Goal: Task Accomplishment & Management: Manage account settings

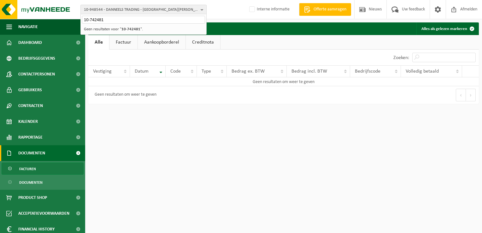
click at [97, 11] on span "10-948544 - DANNEELS TRADING - SINT-MICHIELS" at bounding box center [141, 9] width 114 height 9
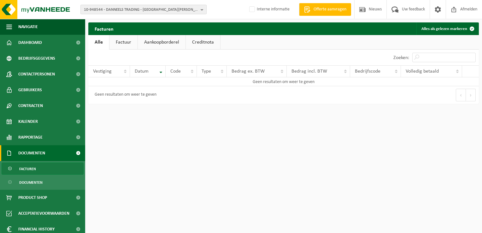
click at [103, 9] on span "10-948544 - DANNEELS TRADING - SINT-MICHIELS" at bounding box center [141, 9] width 114 height 9
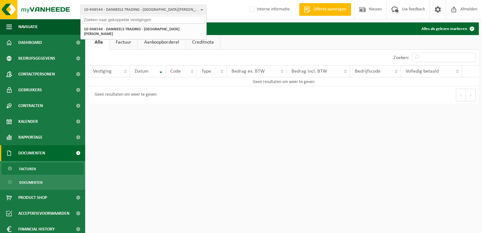
paste input "01-066214"
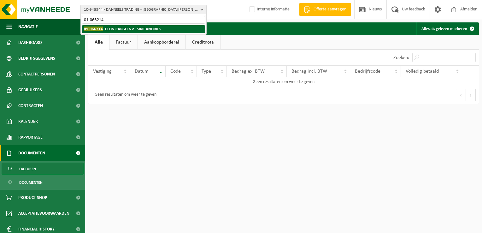
type input "01-066214"
click at [108, 28] on strong "01-066214 - CLDN CARGO NV - SINT-ANDRIES" at bounding box center [122, 28] width 77 height 5
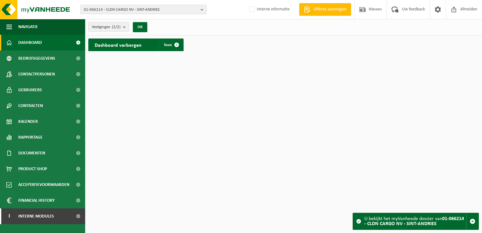
click at [108, 25] on span "Vestigingen (2/2)" at bounding box center [106, 26] width 29 height 9
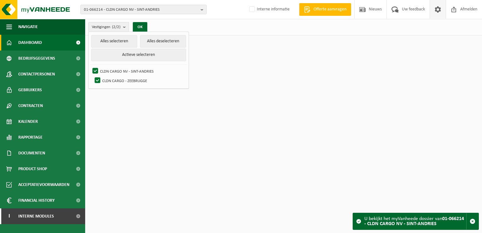
click at [438, 11] on span at bounding box center [437, 9] width 9 height 19
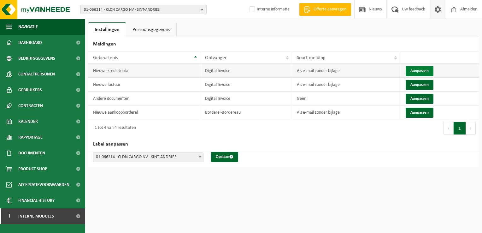
click at [409, 71] on button "Aanpassen" at bounding box center [420, 71] width 28 height 10
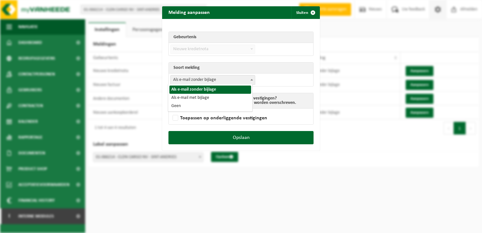
click at [212, 79] on span "Als e-mail zonder bijlage" at bounding box center [213, 79] width 84 height 9
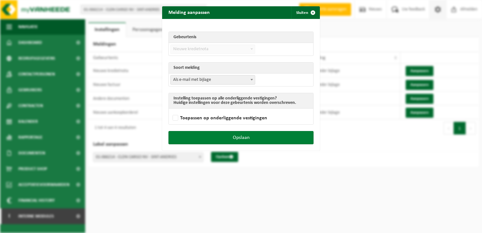
click at [237, 134] on button "Opslaan" at bounding box center [240, 137] width 145 height 13
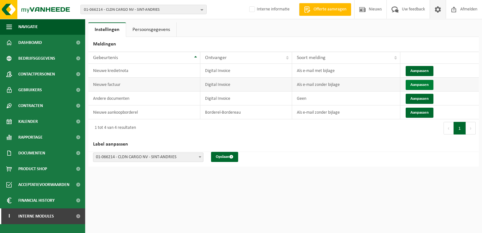
click at [420, 83] on button "Aanpassen" at bounding box center [420, 85] width 28 height 10
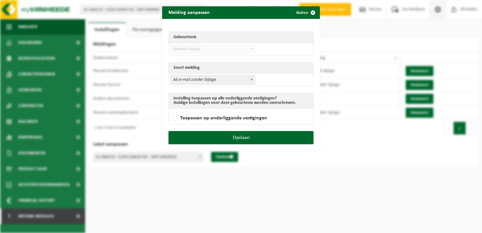
click at [221, 80] on span "Als e-mail zonder bijlage" at bounding box center [213, 79] width 84 height 9
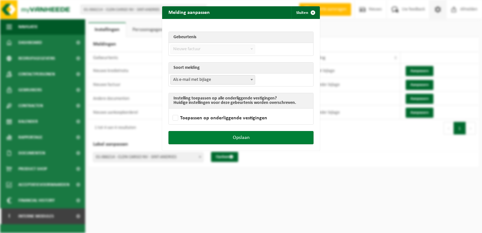
click at [267, 133] on button "Opslaan" at bounding box center [240, 137] width 145 height 13
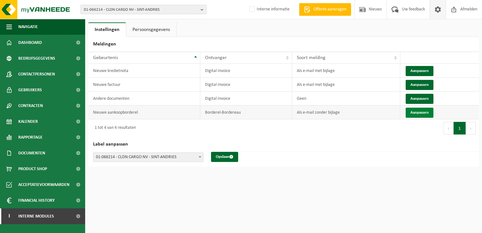
click at [419, 112] on button "Aanpassen" at bounding box center [420, 113] width 28 height 10
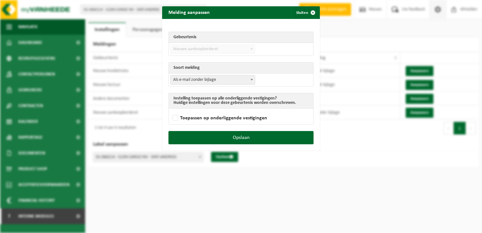
click at [211, 78] on span "Als e-mail zonder bijlage" at bounding box center [213, 79] width 84 height 9
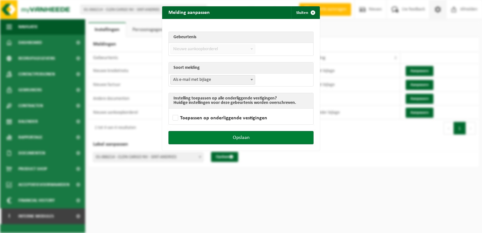
click at [252, 132] on button "Opslaan" at bounding box center [240, 137] width 145 height 13
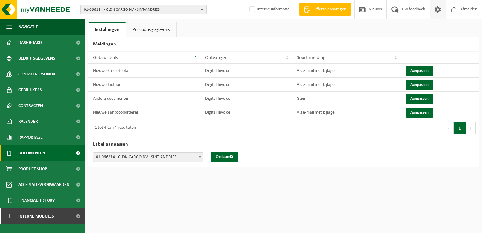
click at [34, 156] on span "Documenten" at bounding box center [31, 153] width 27 height 16
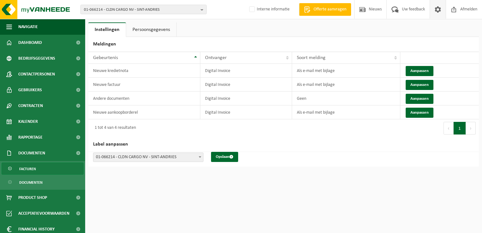
click at [34, 167] on span "Facturen" at bounding box center [27, 169] width 17 height 12
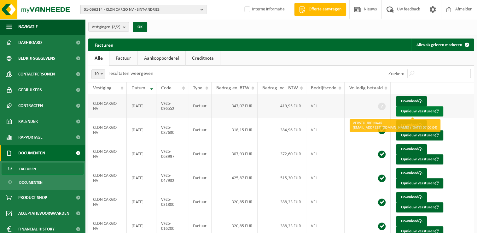
click at [411, 111] on button "Opnieuw versturen" at bounding box center [419, 111] width 47 height 10
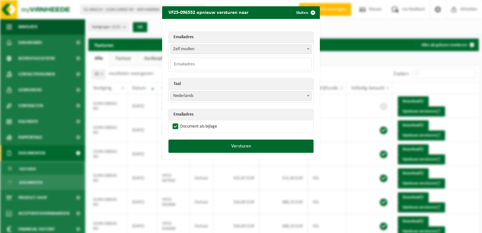
click at [177, 51] on span "Zelf invullen" at bounding box center [241, 49] width 141 height 9
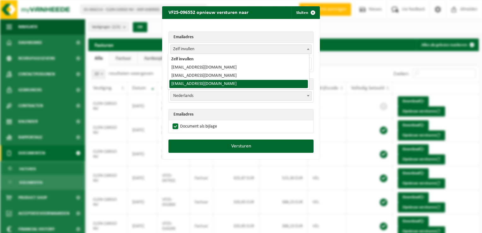
select select "invoicesin.zee@cldn.com"
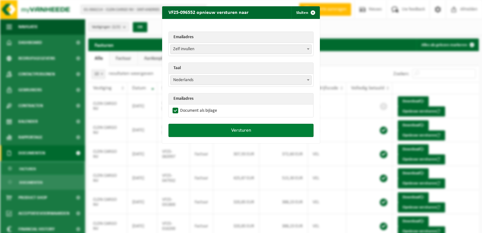
click at [208, 131] on button "Versturen" at bounding box center [240, 130] width 145 height 13
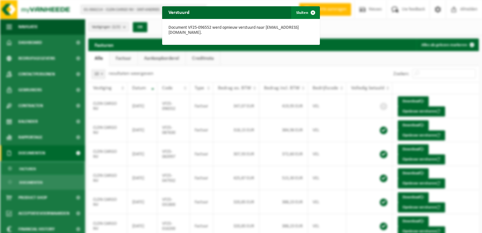
click at [312, 13] on span "button" at bounding box center [313, 12] width 13 height 13
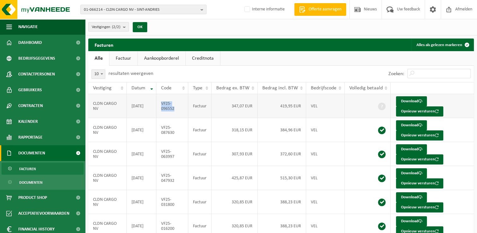
drag, startPoint x: 178, startPoint y: 112, endPoint x: 162, endPoint y: 104, distance: 17.5
click at [162, 104] on td "VF25-096552" at bounding box center [172, 106] width 32 height 24
copy td "VF25-096552"
click at [90, 9] on span "01-066214 - CLDN CARGO NV - SINT-ANDRIES" at bounding box center [141, 9] width 114 height 9
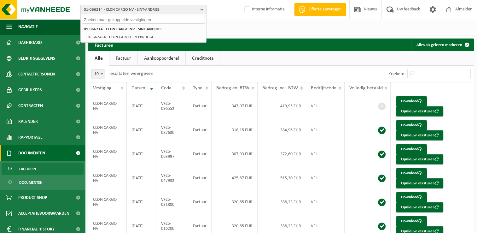
paste input "10-747686"
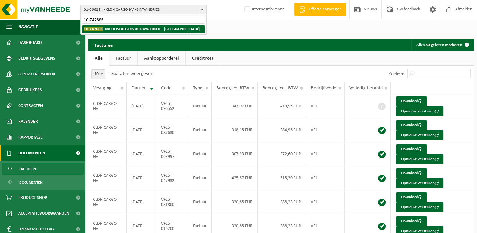
type input "10-747686"
click at [108, 29] on strong "10-747686 - NV OLISLAEGERS BOUWWERKEN - OTTENBURG" at bounding box center [142, 28] width 116 height 5
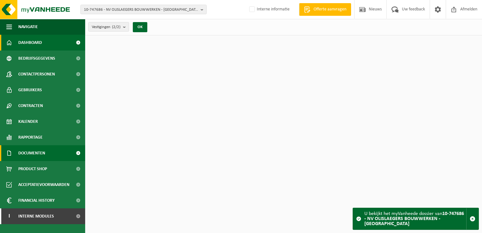
click at [38, 153] on span "Documenten" at bounding box center [31, 153] width 27 height 16
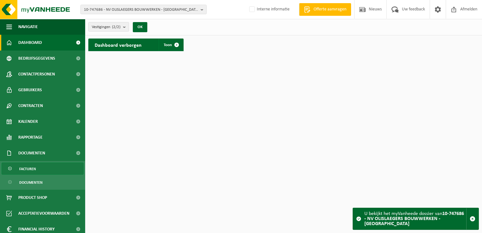
click at [42, 170] on link "Facturen" at bounding box center [43, 168] width 82 height 12
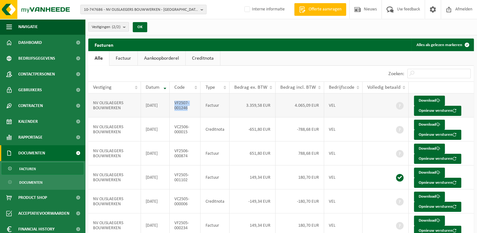
drag, startPoint x: 188, startPoint y: 109, endPoint x: 175, endPoint y: 105, distance: 13.4
click at [175, 105] on td "VF2507-001246" at bounding box center [185, 105] width 31 height 24
copy td "VF2507-001246"
